Goal: Transaction & Acquisition: Register for event/course

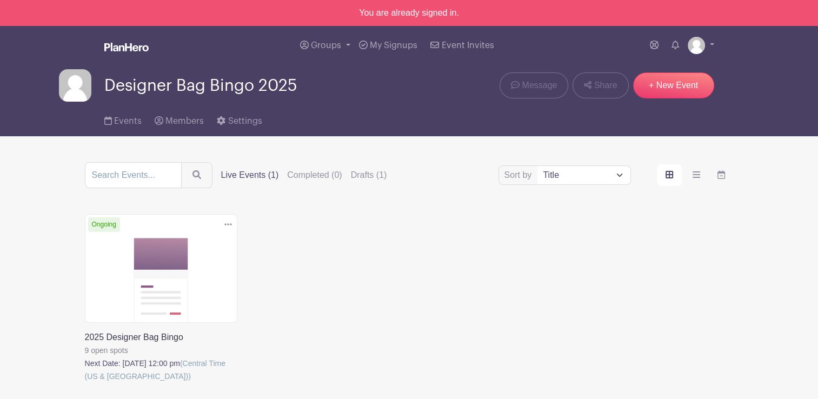
click at [85, 383] on link at bounding box center [85, 383] width 0 height 0
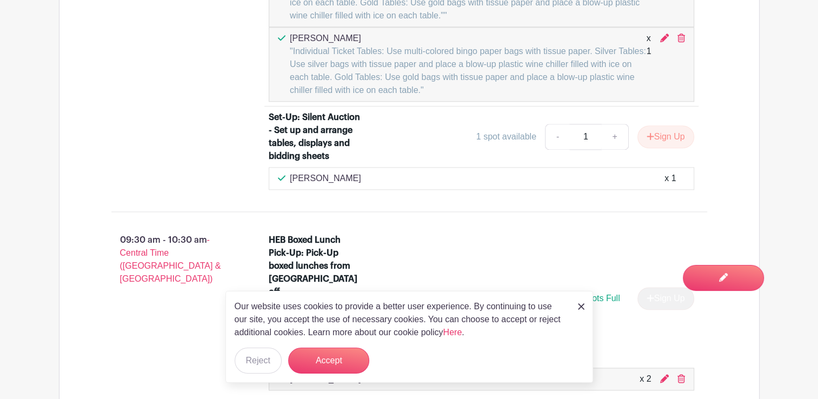
scroll to position [1406, 0]
click at [576, 308] on div "Our website uses cookies to provide a better user experience. By continuing to …" at bounding box center [409, 337] width 368 height 92
click at [581, 308] on img at bounding box center [581, 306] width 6 height 6
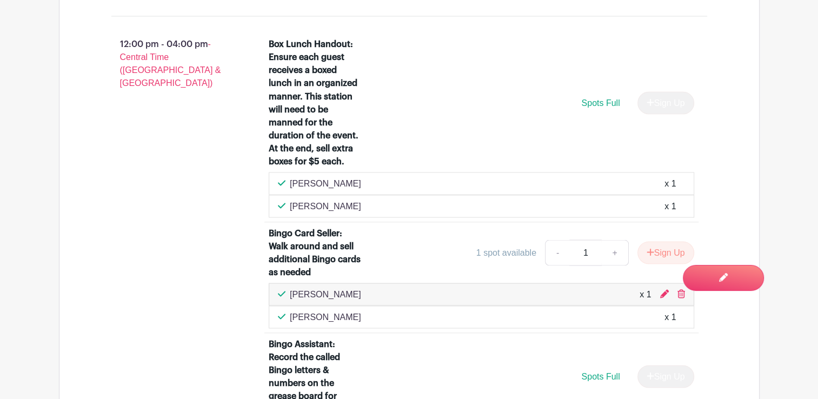
scroll to position [1892, 0]
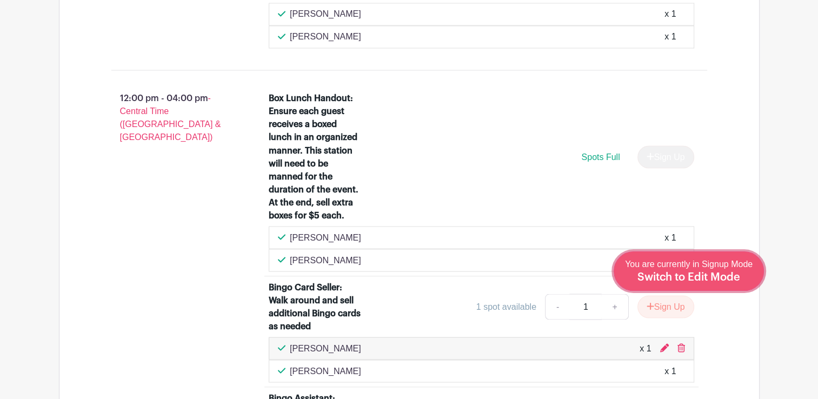
click at [712, 280] on span "Switch to Edit Mode" at bounding box center [688, 277] width 103 height 11
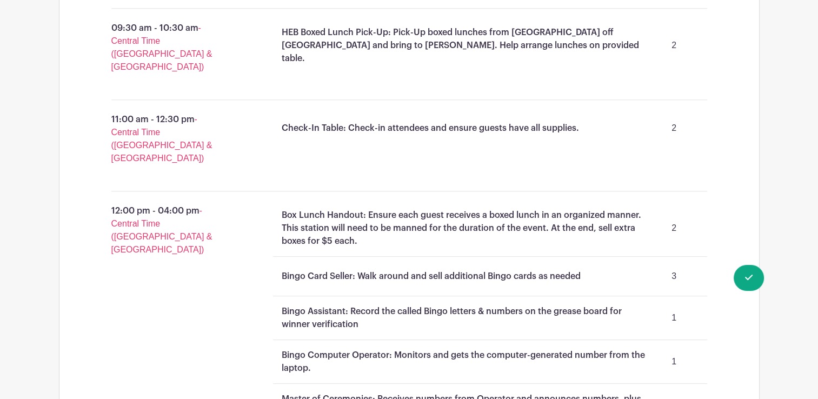
scroll to position [1135, 0]
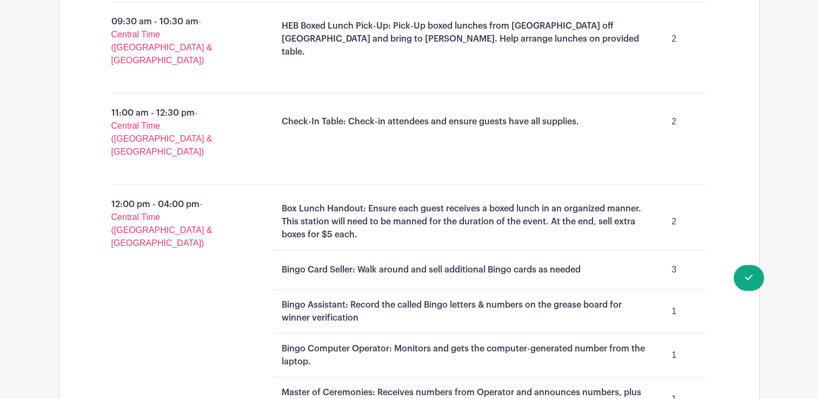
click at [673, 211] on p "2" at bounding box center [674, 222] width 49 height 22
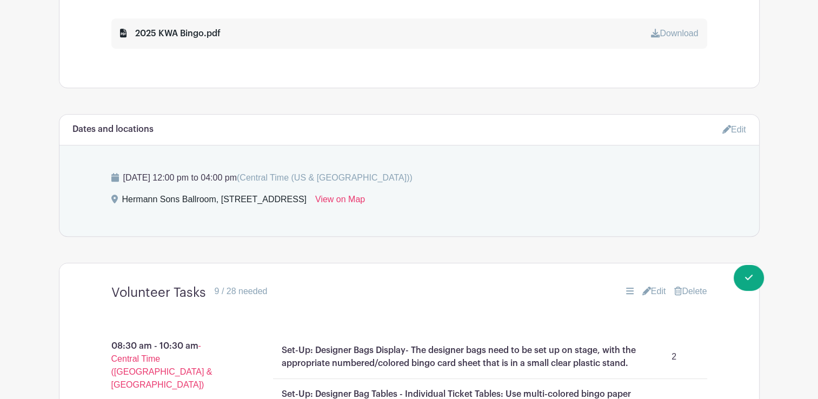
scroll to position [703, 0]
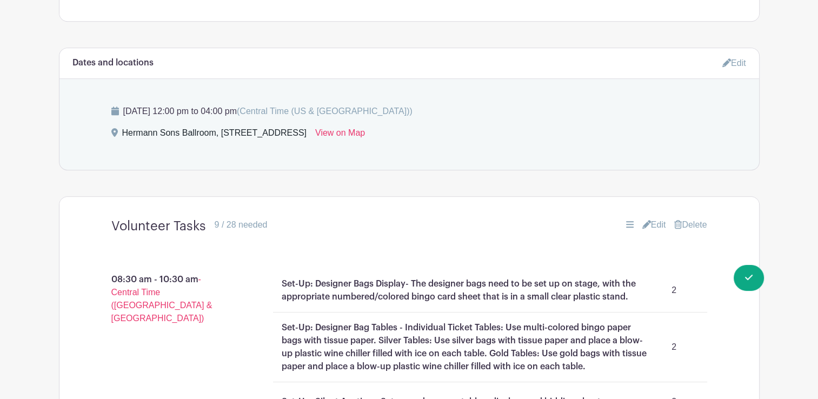
click at [649, 226] on link "Edit" at bounding box center [654, 224] width 24 height 13
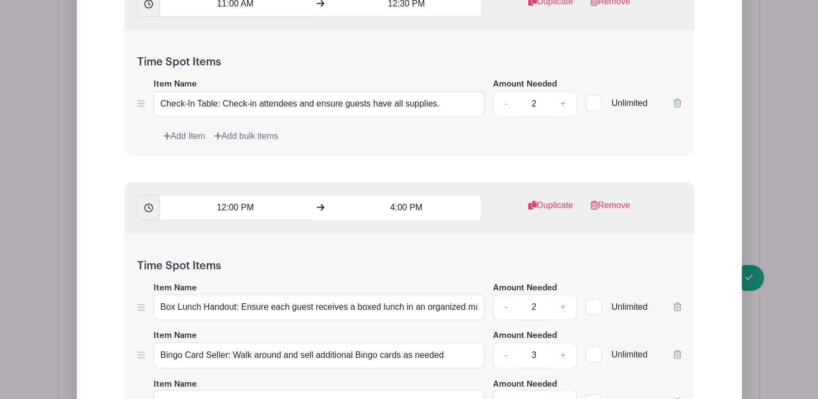
scroll to position [1730, 0]
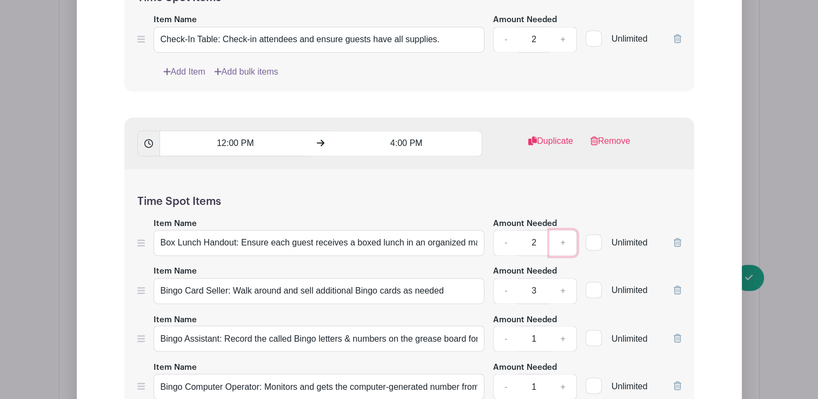
click at [566, 241] on link "+" at bounding box center [562, 243] width 27 height 26
type input "3"
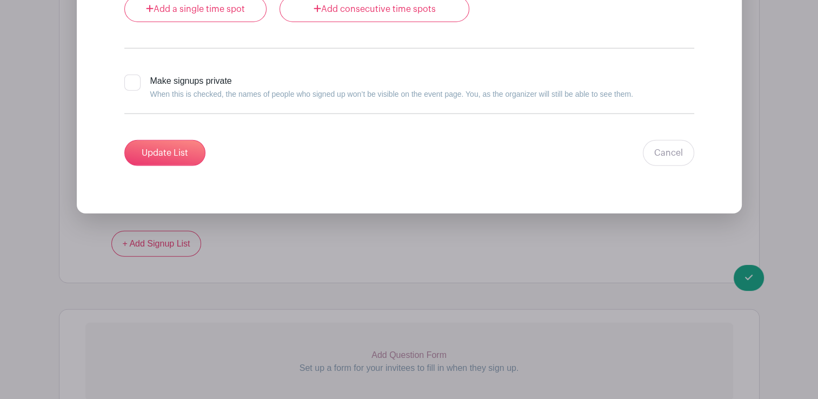
scroll to position [2595, 0]
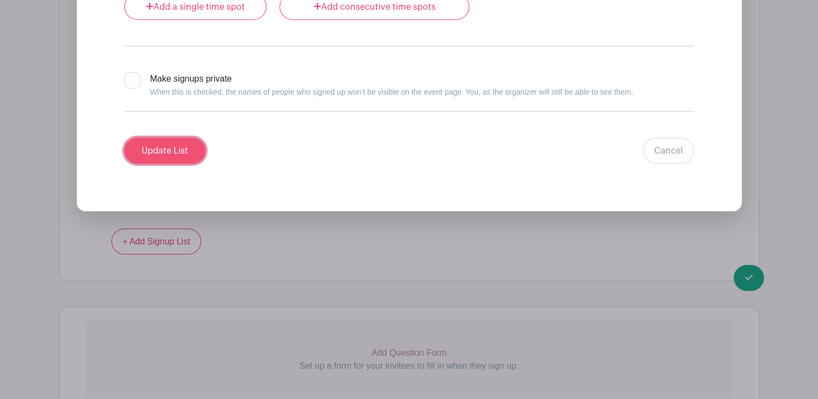
click at [165, 150] on input "Update List" at bounding box center [164, 151] width 81 height 26
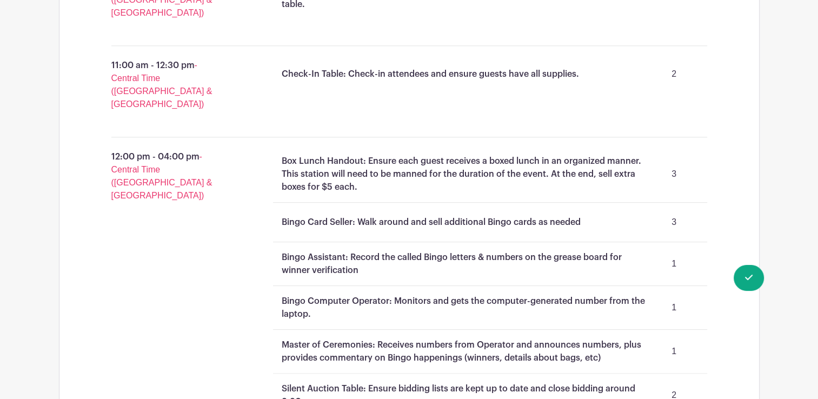
scroll to position [1154, 0]
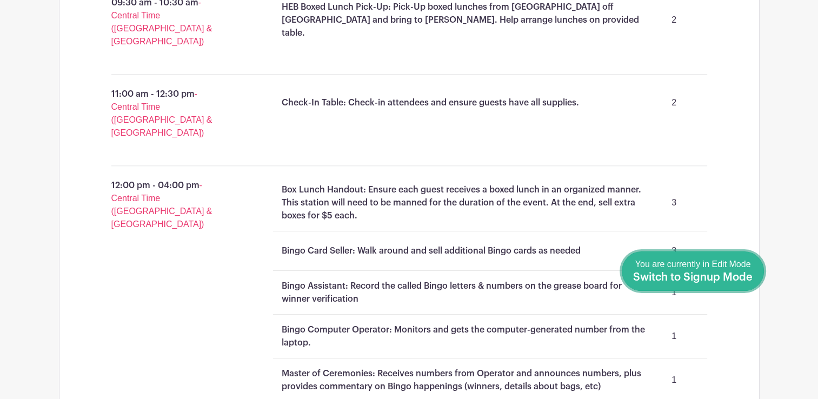
click at [752, 274] on span "Switch to Signup Mode" at bounding box center [692, 277] width 119 height 11
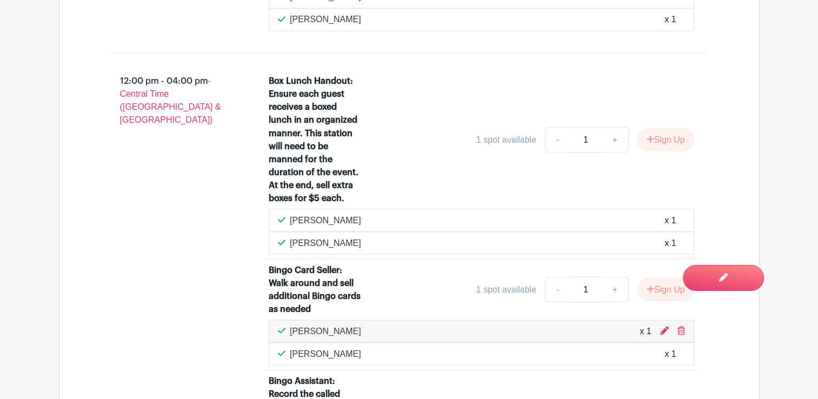
scroll to position [1892, 0]
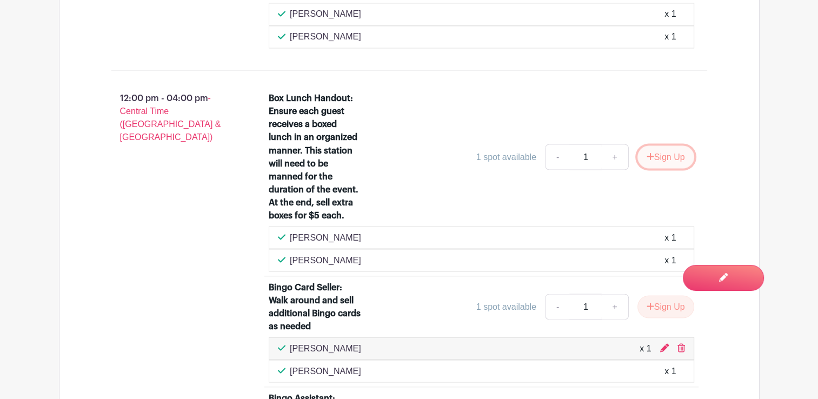
click at [647, 152] on icon "submit" at bounding box center [650, 155] width 7 height 7
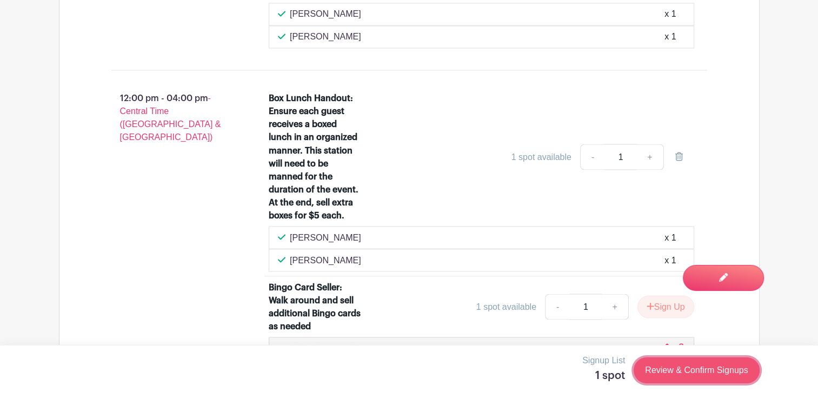
click at [693, 374] on link "Review & Confirm Signups" at bounding box center [696, 370] width 125 height 26
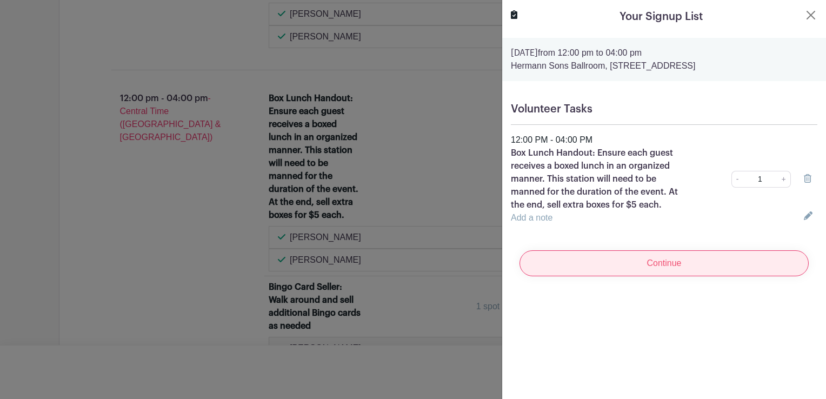
click at [629, 276] on input "Continue" at bounding box center [664, 263] width 289 height 26
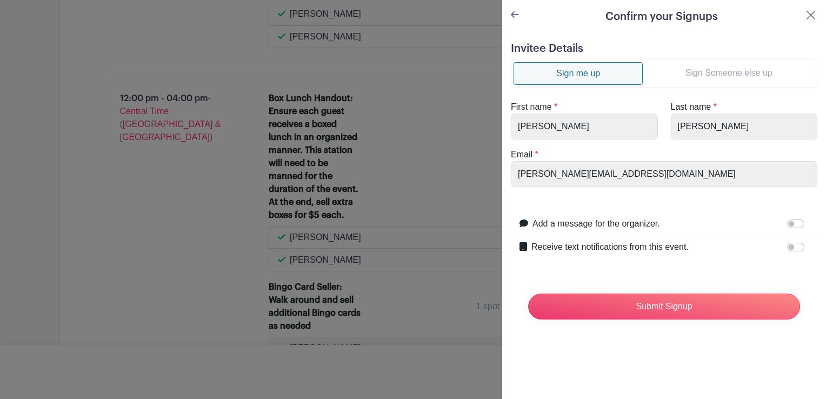
click at [679, 75] on link "Sign Someone else up" at bounding box center [729, 73] width 172 height 22
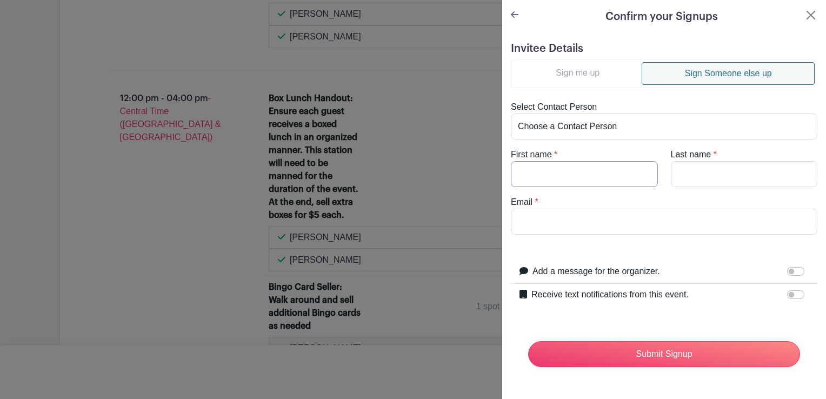
click at [563, 173] on input "First name" at bounding box center [584, 174] width 147 height 26
type input "[PERSON_NAME]"
click at [774, 177] on input "Last name" at bounding box center [744, 174] width 147 height 26
type input "[PERSON_NAME]"
click at [632, 216] on input "Email" at bounding box center [664, 222] width 307 height 26
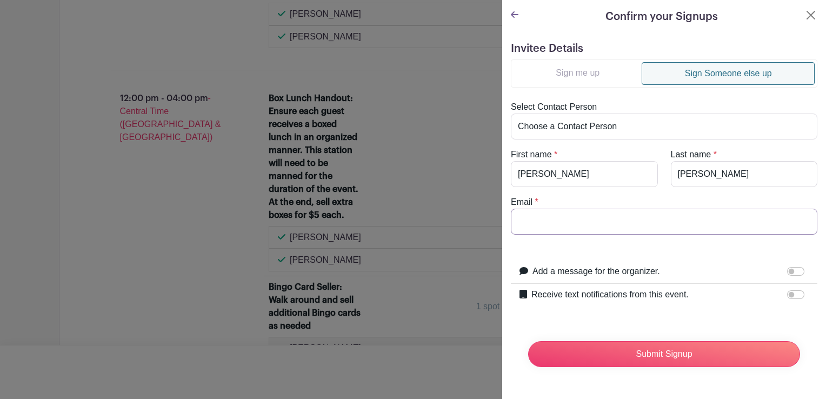
paste input "[PERSON_NAME][EMAIL_ADDRESS][DOMAIN_NAME]"
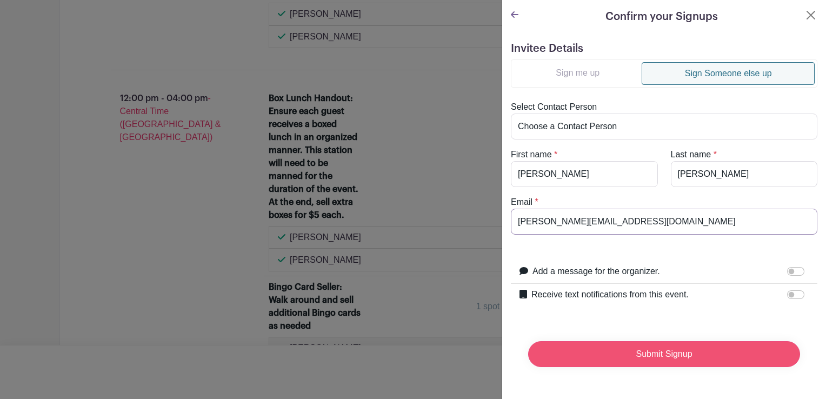
type input "[PERSON_NAME][EMAIL_ADDRESS][DOMAIN_NAME]"
click at [624, 354] on input "Submit Signup" at bounding box center [664, 354] width 272 height 26
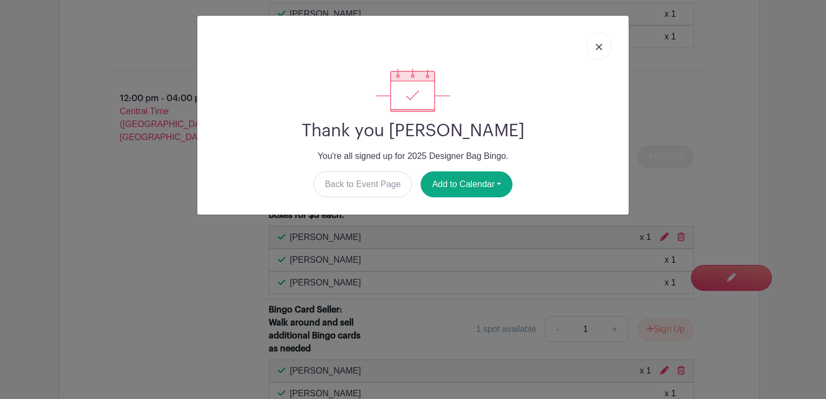
click at [599, 46] on img at bounding box center [599, 47] width 6 height 6
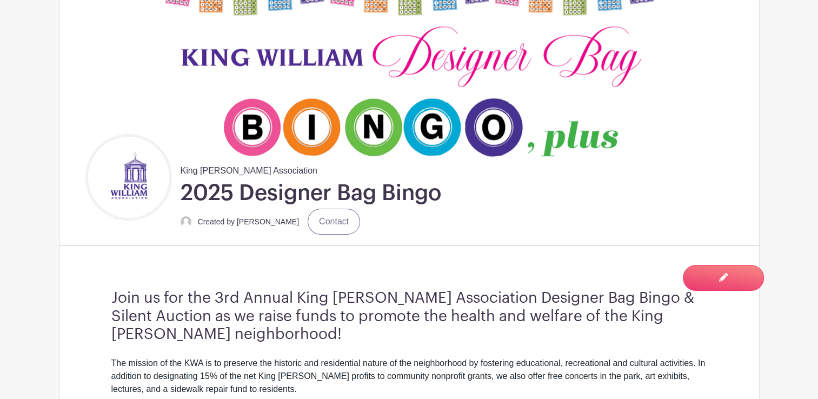
scroll to position [0, 0]
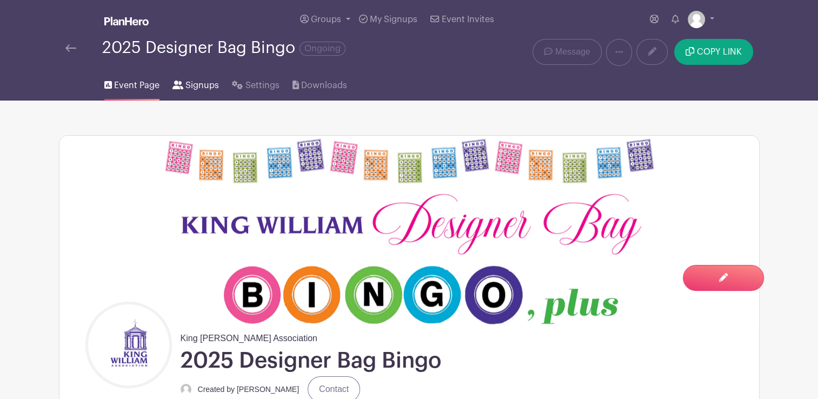
click at [197, 83] on span "Signups" at bounding box center [202, 85] width 34 height 13
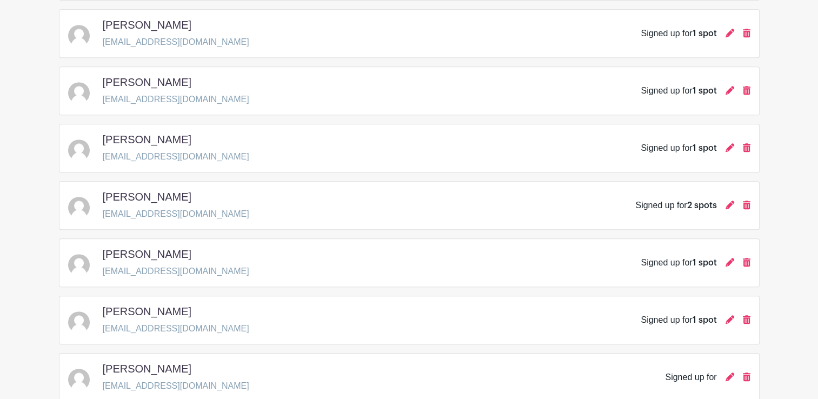
scroll to position [649, 0]
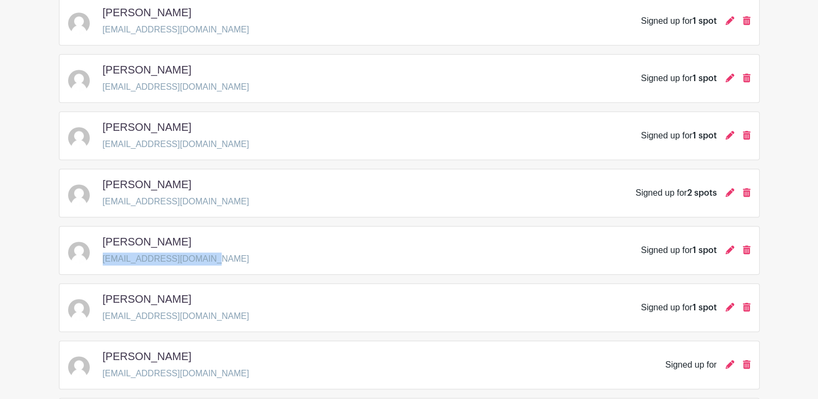
copy p "[EMAIL_ADDRESS][DOMAIN_NAME]"
drag, startPoint x: 208, startPoint y: 258, endPoint x: 102, endPoint y: 261, distance: 106.5
click at [102, 261] on div "[PERSON_NAME] [EMAIL_ADDRESS][DOMAIN_NAME] Signed up for 1 spot" at bounding box center [409, 250] width 682 height 30
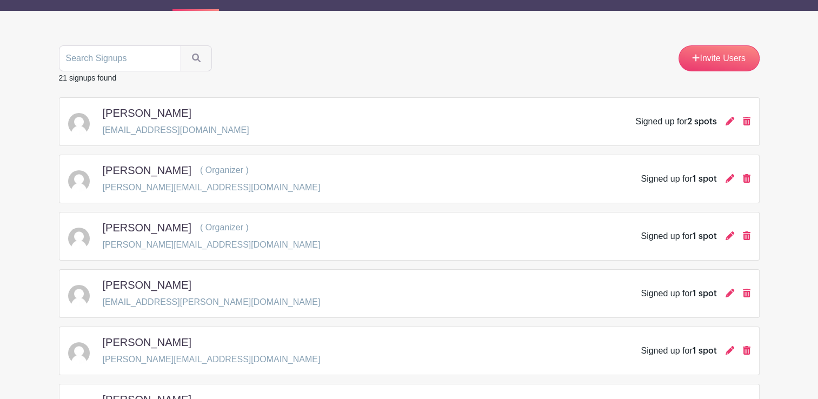
scroll to position [0, 0]
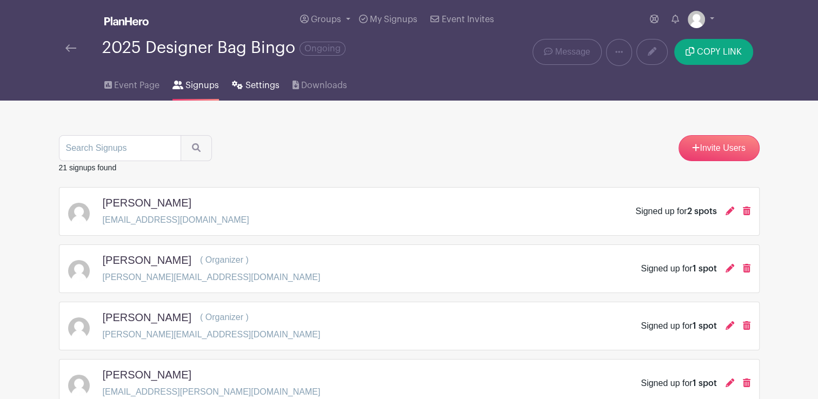
click at [261, 86] on span "Settings" at bounding box center [262, 85] width 34 height 13
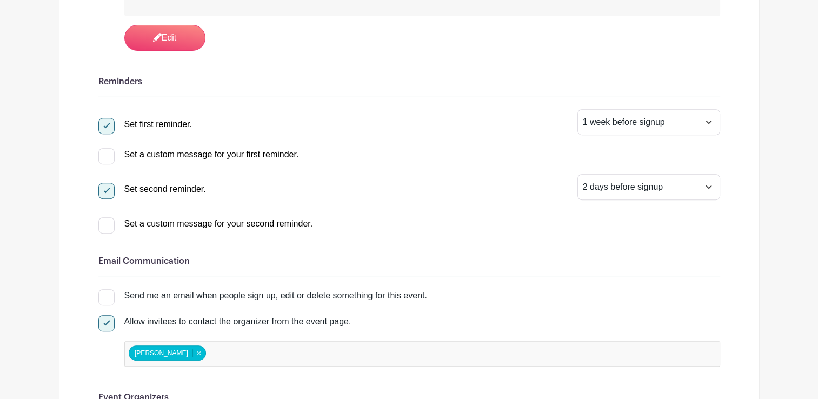
scroll to position [433, 0]
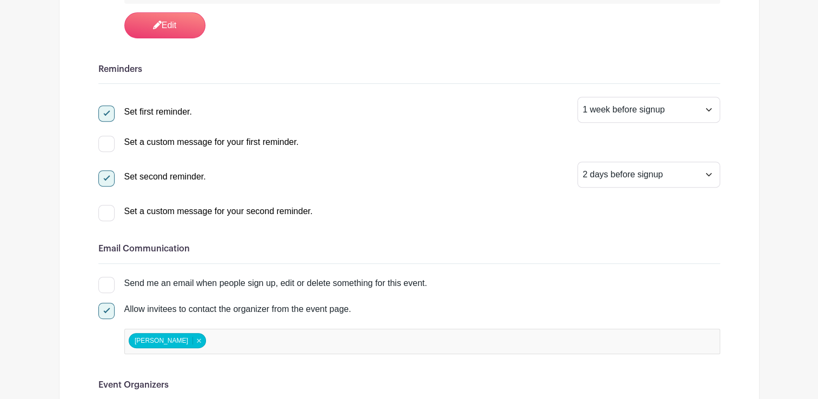
click at [108, 287] on div at bounding box center [106, 285] width 16 height 16
click at [105, 284] on input "Send me an email when people sign up, edit or delete something for this event." at bounding box center [101, 280] width 7 height 7
checkbox input "true"
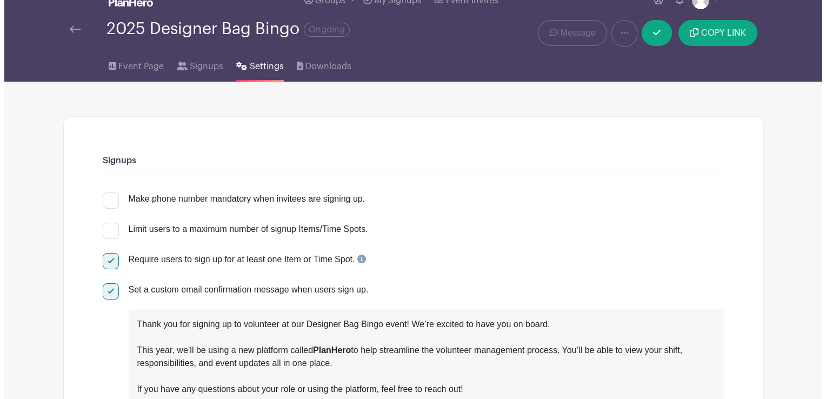
scroll to position [0, 0]
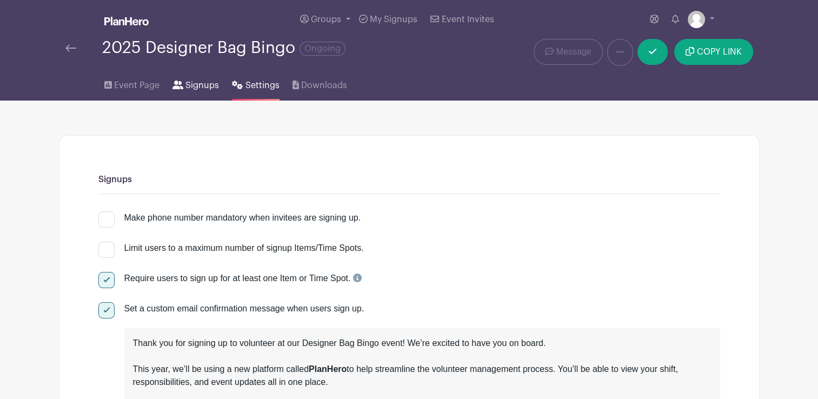
click at [181, 84] on icon at bounding box center [177, 85] width 11 height 9
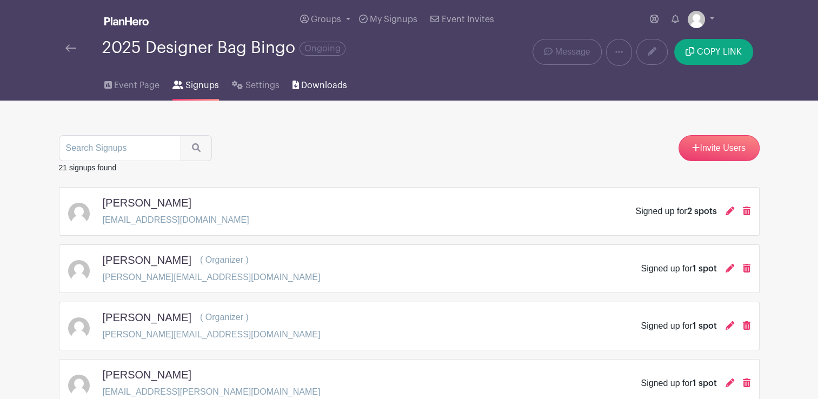
click at [308, 85] on span "Downloads" at bounding box center [324, 85] width 46 height 13
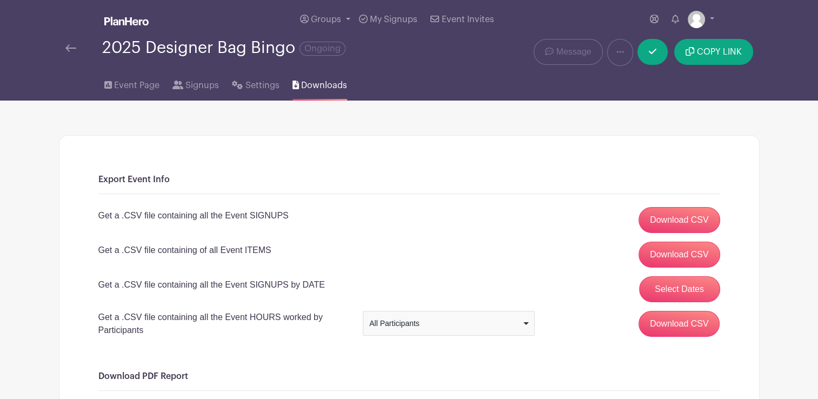
click at [471, 324] on div "All Participants" at bounding box center [445, 323] width 152 height 11
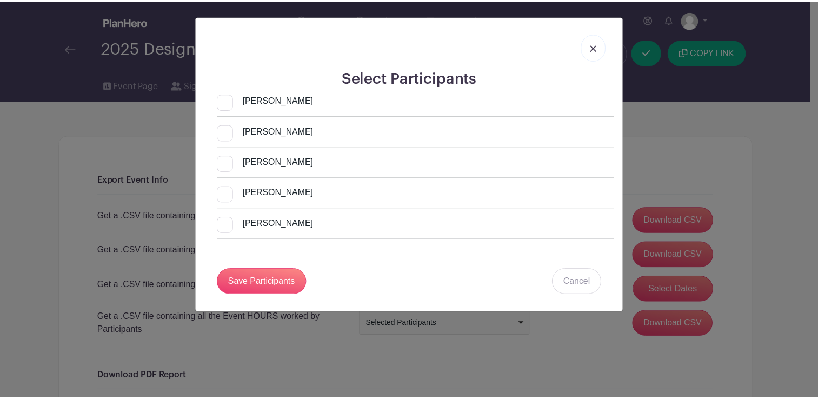
scroll to position [403, 0]
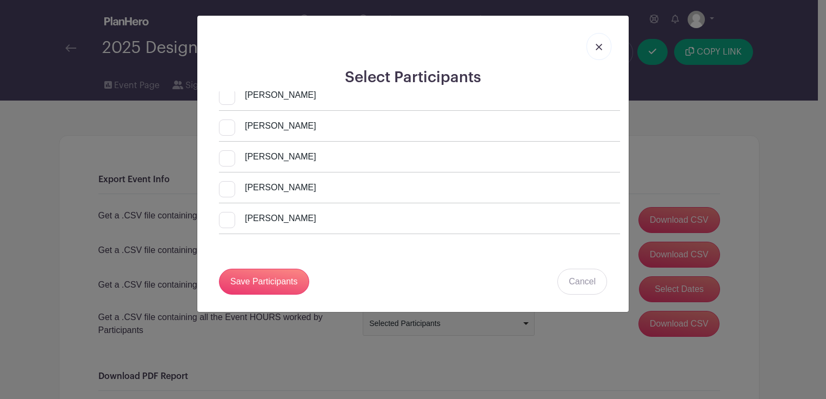
click at [600, 42] on link at bounding box center [599, 46] width 25 height 27
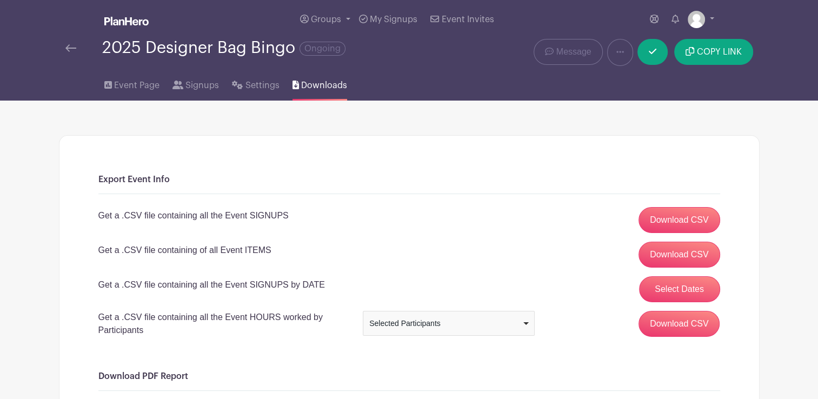
click at [459, 328] on div "Selected Participants" at bounding box center [445, 323] width 152 height 11
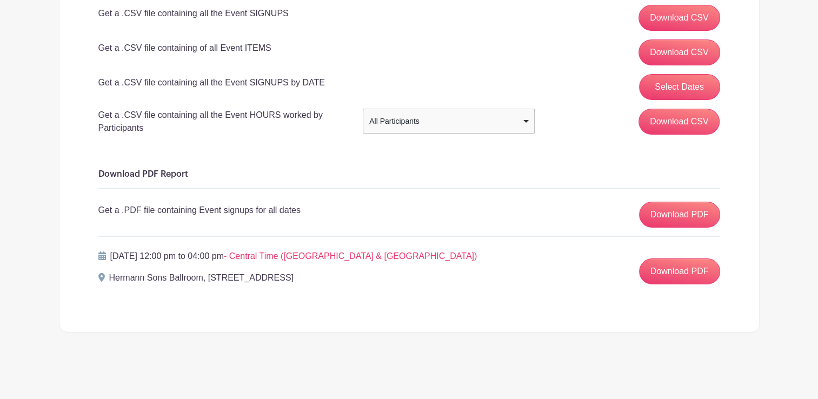
scroll to position [203, 0]
click at [655, 119] on input "Download CSV" at bounding box center [680, 121] width 82 height 26
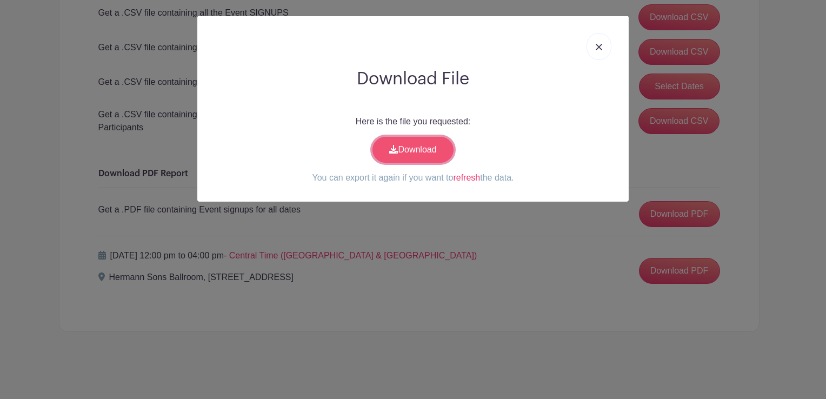
click at [401, 142] on link "Download" at bounding box center [413, 150] width 81 height 26
click at [783, 193] on div "Download File Here is the file you requested: Download You can export it again …" at bounding box center [413, 199] width 826 height 399
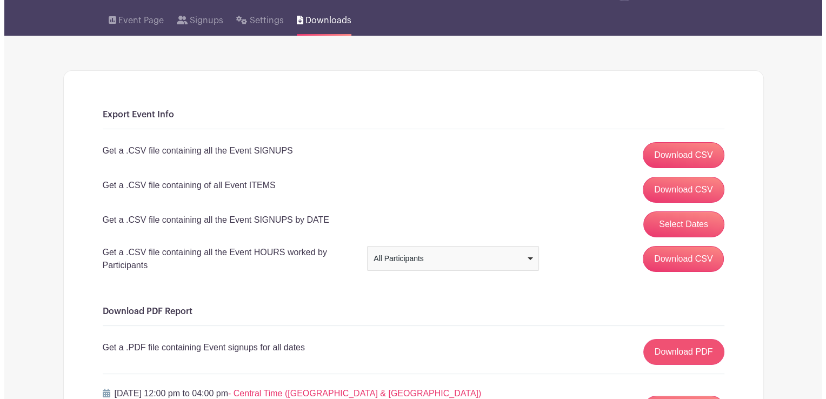
scroll to position [41, 0]
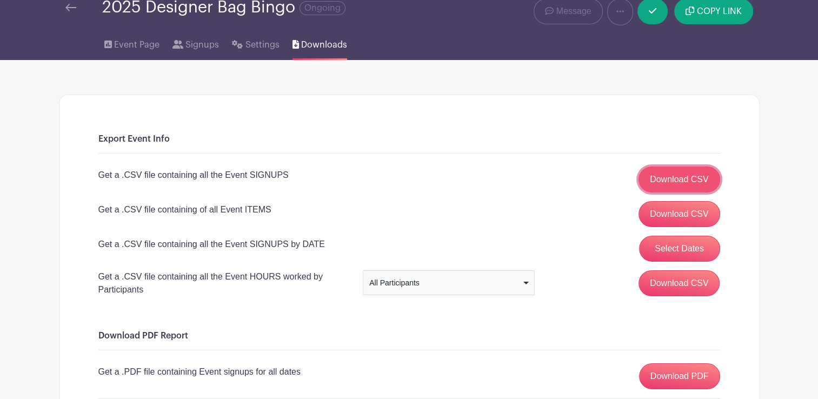
click at [673, 181] on link "Download CSV" at bounding box center [680, 180] width 82 height 26
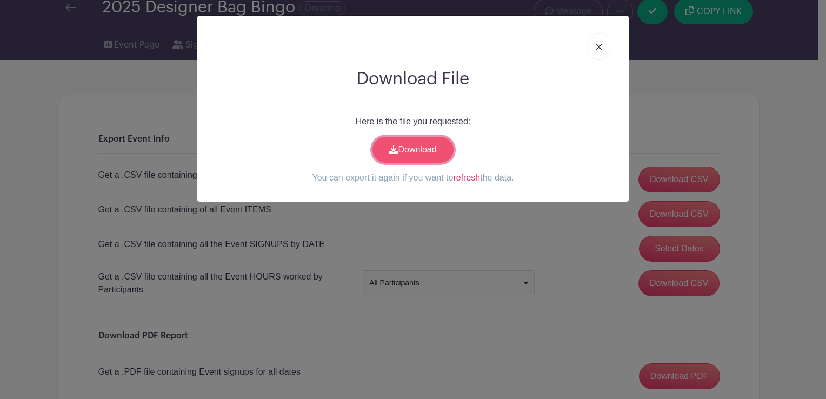
click at [419, 159] on link "Download" at bounding box center [413, 150] width 81 height 26
